Goal: Check status

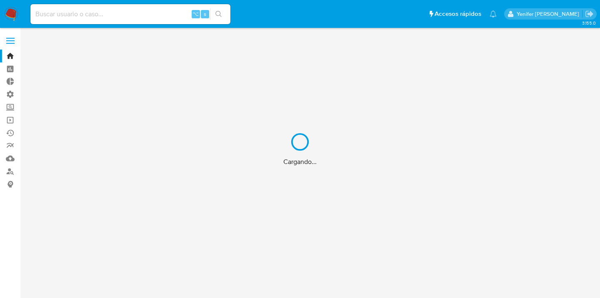
click at [128, 13] on div "Cargando..." at bounding box center [300, 149] width 600 height 298
click at [100, 13] on div "Cargando..." at bounding box center [300, 149] width 600 height 298
click at [87, 14] on div "Cargando..." at bounding box center [300, 149] width 600 height 298
click at [87, 12] on div "Cargando..." at bounding box center [300, 149] width 600 height 298
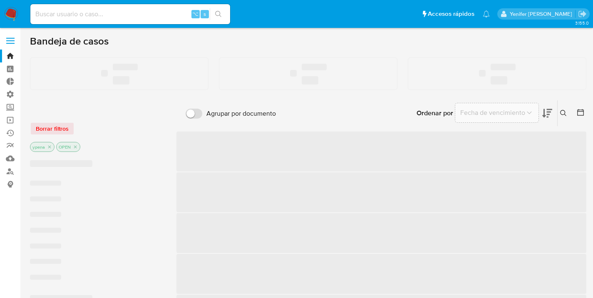
click at [60, 15] on input at bounding box center [130, 14] width 200 height 11
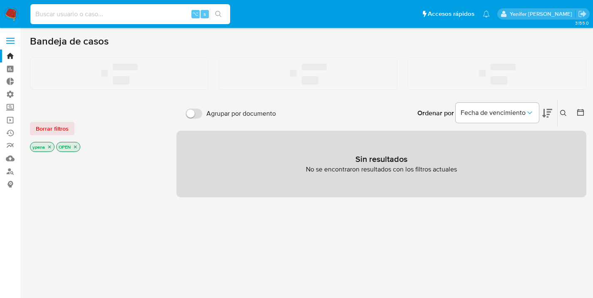
click at [60, 15] on input at bounding box center [130, 14] width 200 height 11
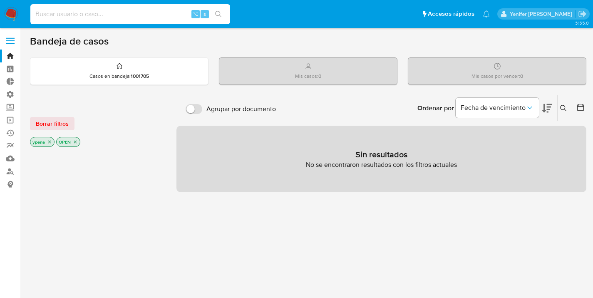
paste input "2491961603"
type input "2491961603"
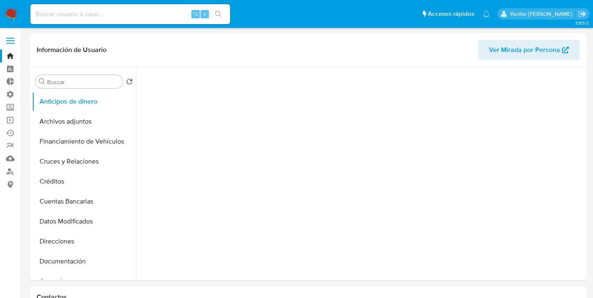
select select "10"
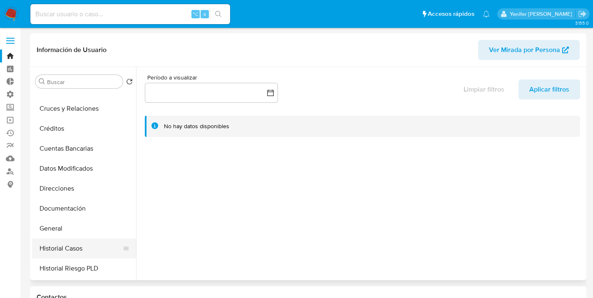
scroll to position [55, 0]
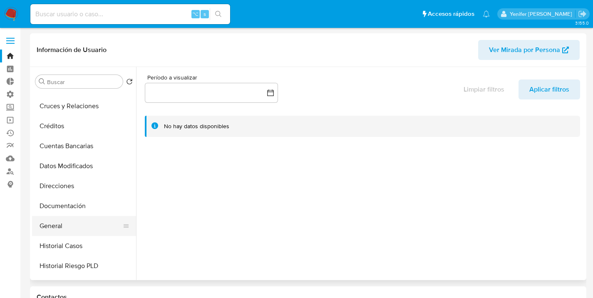
click at [65, 229] on button "General" at bounding box center [80, 226] width 97 height 20
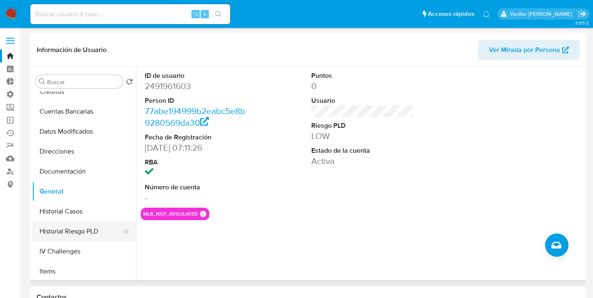
scroll to position [131, 0]
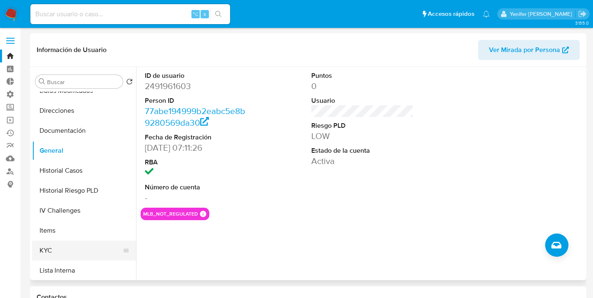
click at [50, 255] on button "KYC" at bounding box center [80, 251] width 97 height 20
